Goal: Find specific page/section: Find specific page/section

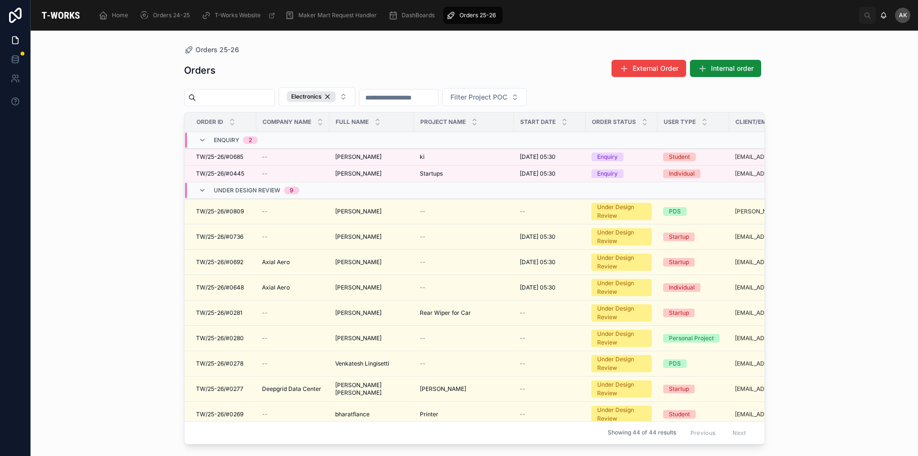
click at [458, 11] on div "Orders 25-26" at bounding box center [473, 15] width 54 height 15
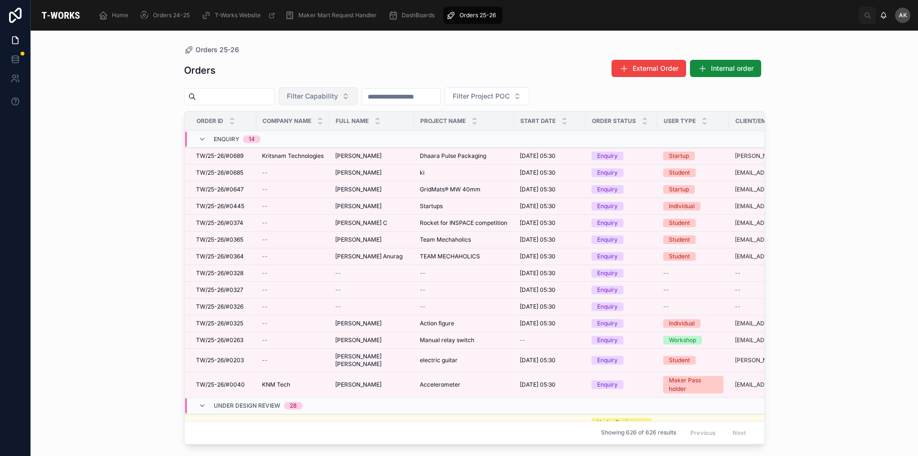
click at [338, 91] on span "Filter Capability" at bounding box center [312, 96] width 51 height 10
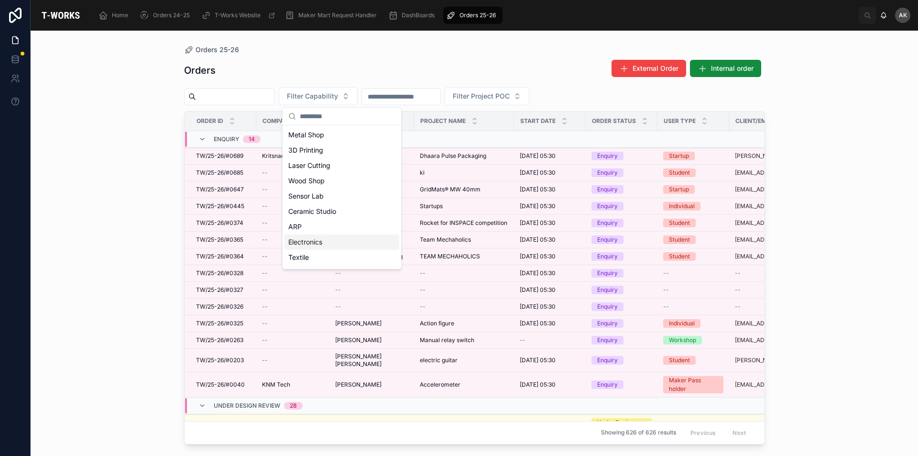
click at [321, 238] on div "Electronics" at bounding box center [341, 241] width 115 height 15
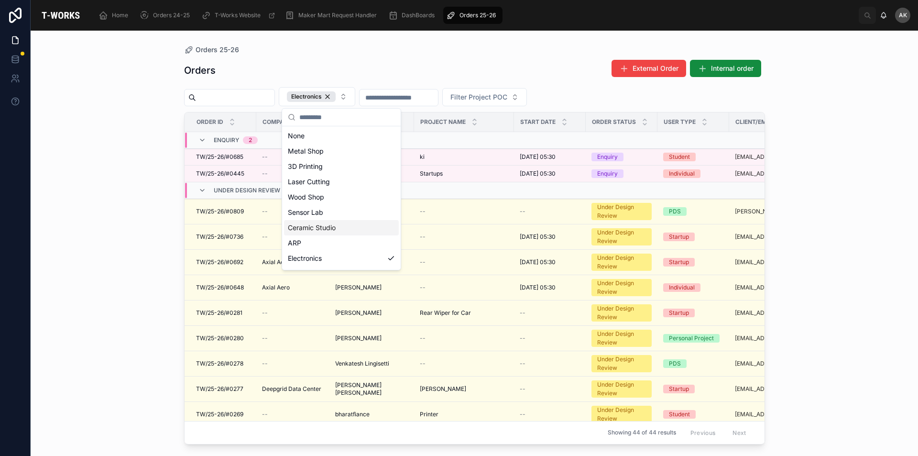
click at [68, 155] on div "Orders 25-26 Orders External Order Internal order Electronics Filter Project PO…" at bounding box center [474, 243] width 887 height 425
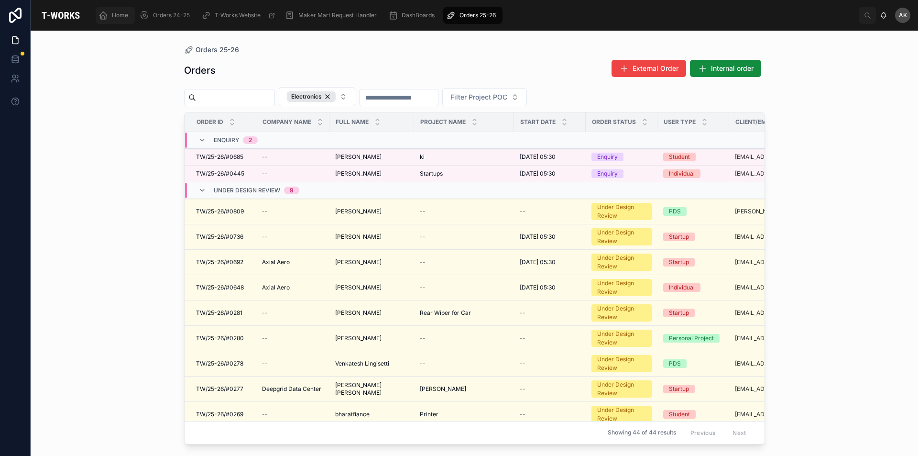
click at [120, 11] on div "Home" at bounding box center [114, 15] width 33 height 15
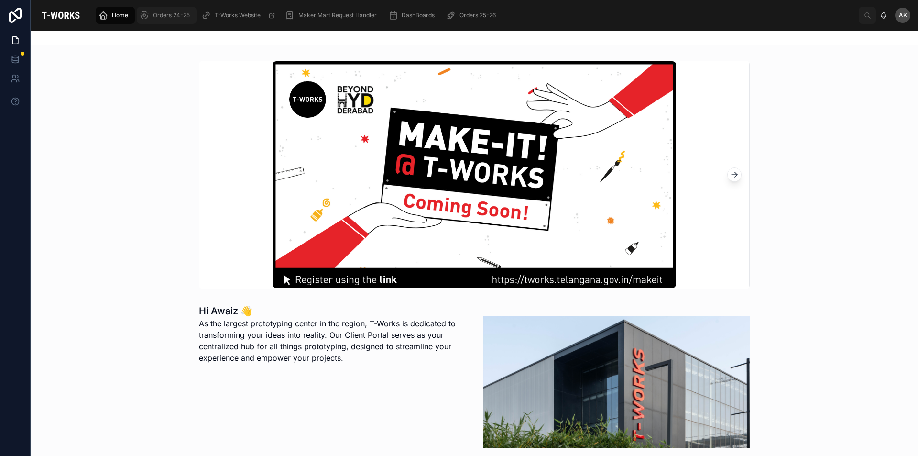
click at [156, 11] on div "Orders 24-25" at bounding box center [167, 15] width 54 height 15
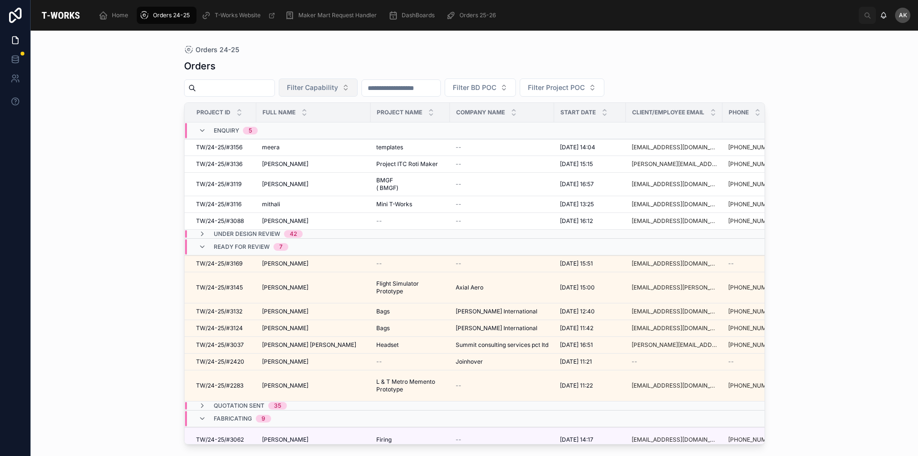
click at [338, 91] on span "Filter Capability" at bounding box center [312, 88] width 51 height 10
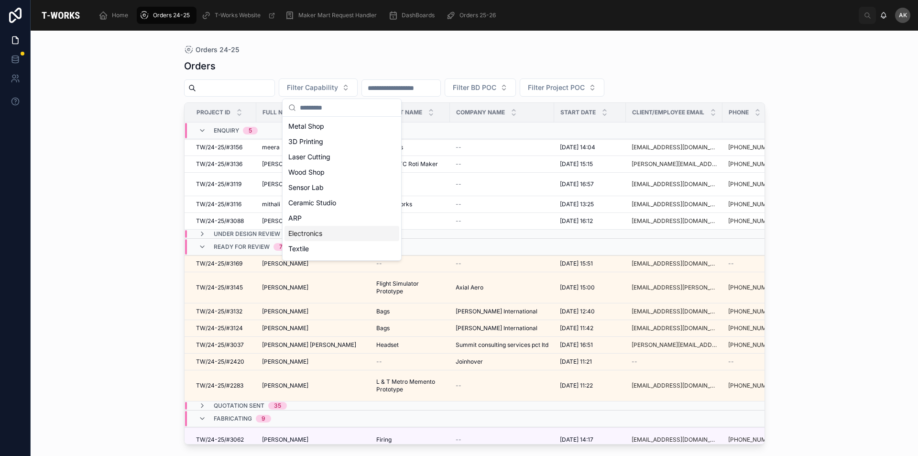
click at [293, 235] on div "Electronics" at bounding box center [341, 233] width 115 height 15
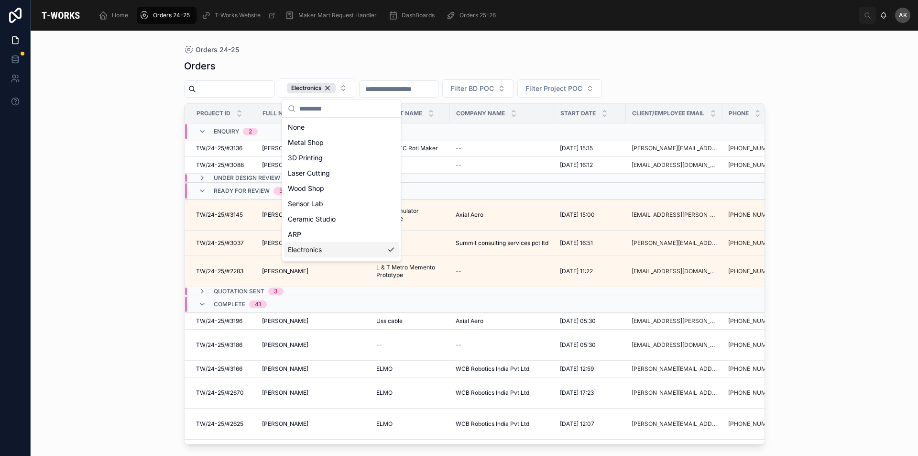
click at [125, 121] on div "Orders 24-25 Orders Electronics Filter BD POC Filter Project POC Project ID Ful…" at bounding box center [474, 243] width 887 height 425
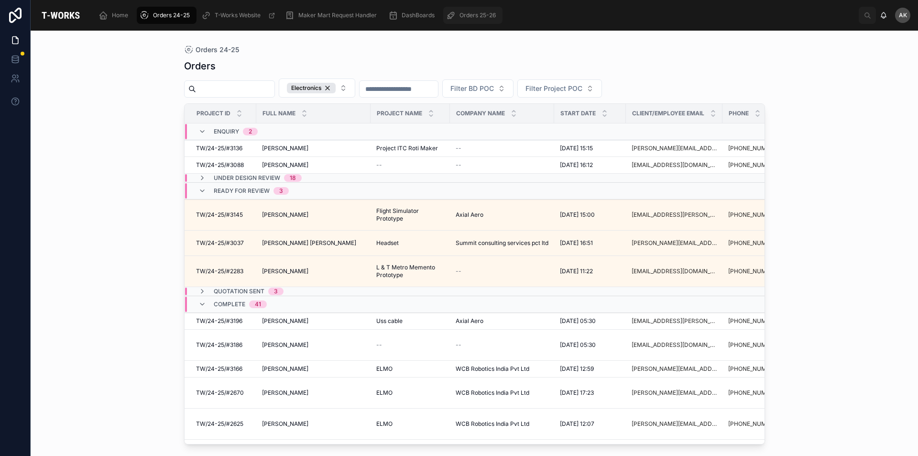
click at [477, 16] on span "Orders 25-26" at bounding box center [477, 15] width 36 height 8
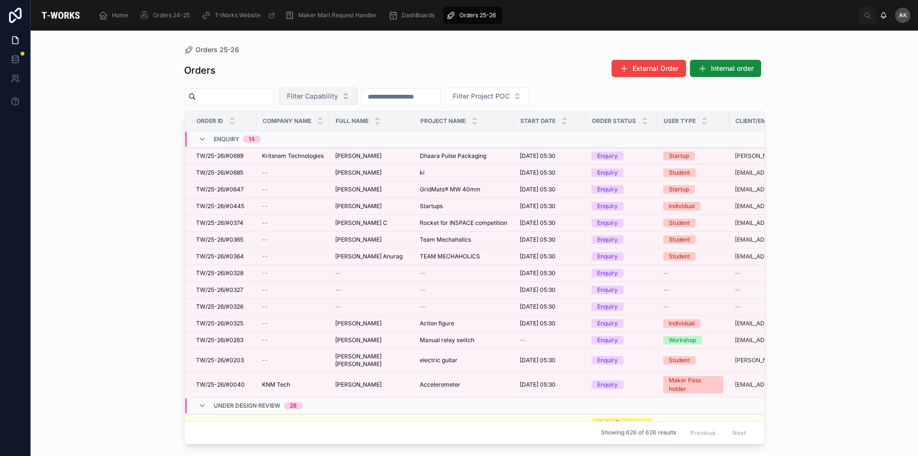
click at [338, 97] on span "Filter Capability" at bounding box center [312, 96] width 51 height 10
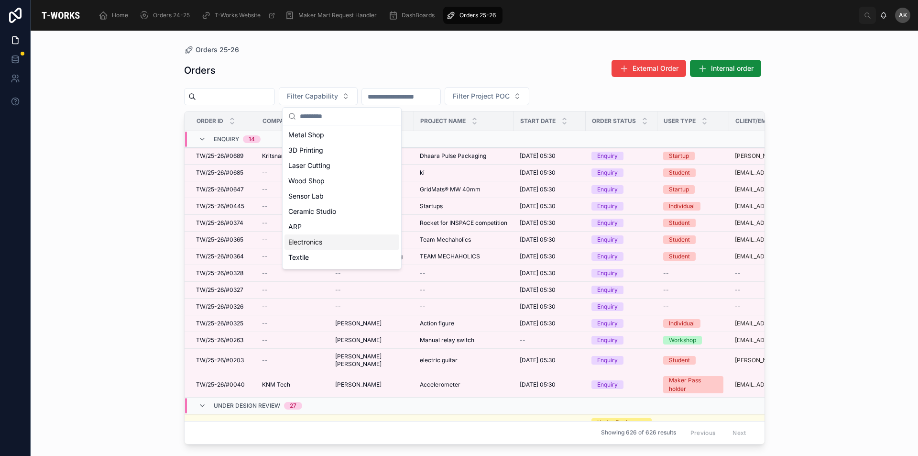
click at [327, 240] on div "Electronics" at bounding box center [341, 241] width 115 height 15
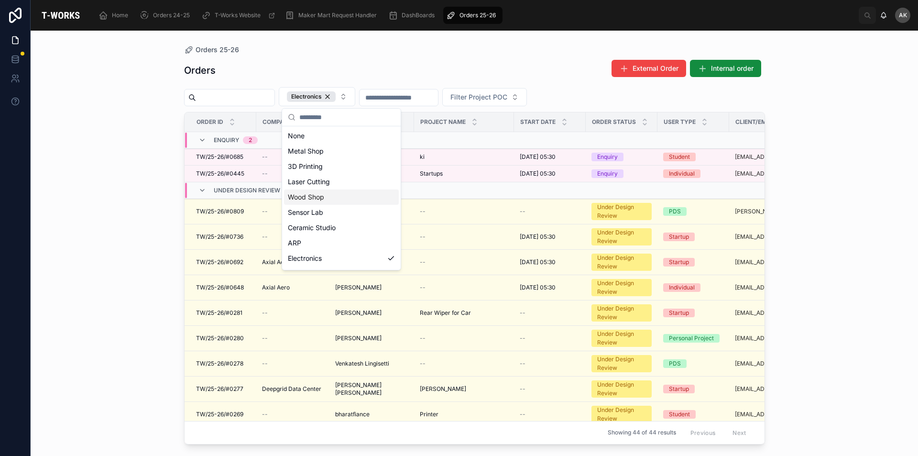
click at [881, 230] on div "Orders 25-26 Orders External Order Internal order Electronics Filter Project PO…" at bounding box center [474, 243] width 887 height 425
